Goal: Find specific page/section: Find specific page/section

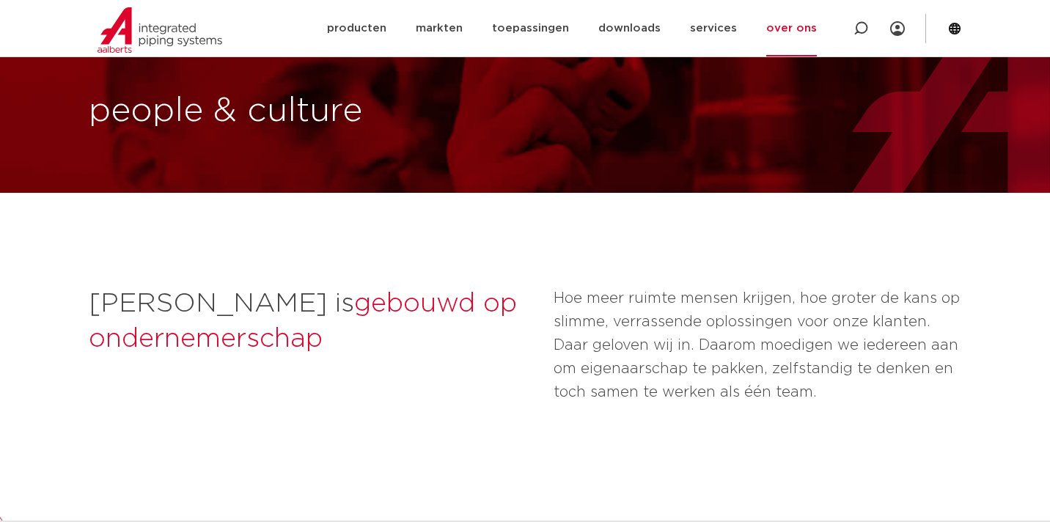
scroll to position [45, 0]
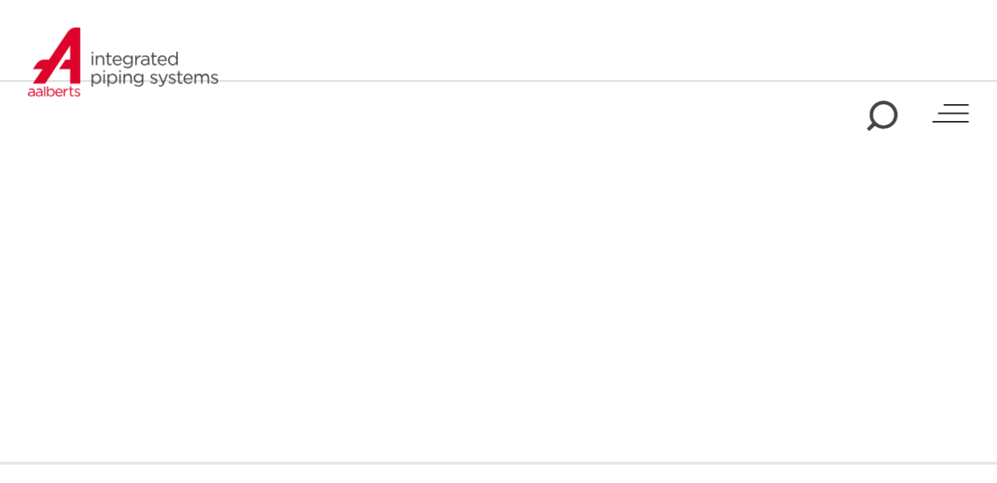
scroll to position [433, 0]
